Goal: Transaction & Acquisition: Purchase product/service

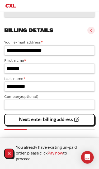
scroll to position [188, 0]
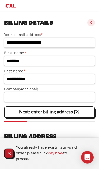
click at [6, 157] on icon "Close Notification" at bounding box center [9, 153] width 7 height 7
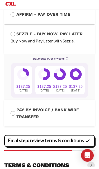
scroll to position [404, 0]
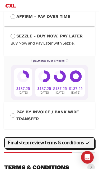
click at [0, 0] on slot "Final step: review terms & conditions" at bounding box center [0, 0] width 0 height 0
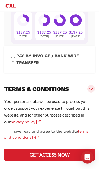
scroll to position [470, 0]
click at [69, 159] on button "Get access now" at bounding box center [49, 155] width 90 height 12
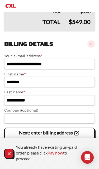
scroll to position [189, 0]
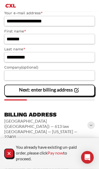
click at [4, 156] on vaadin-button "Close Notification" at bounding box center [8, 153] width 9 height 9
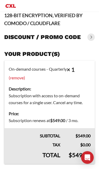
scroll to position [7, 0]
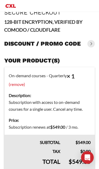
click at [25, 82] on link "(remove)" at bounding box center [17, 84] width 16 height 5
